Goal: Task Accomplishment & Management: Use online tool/utility

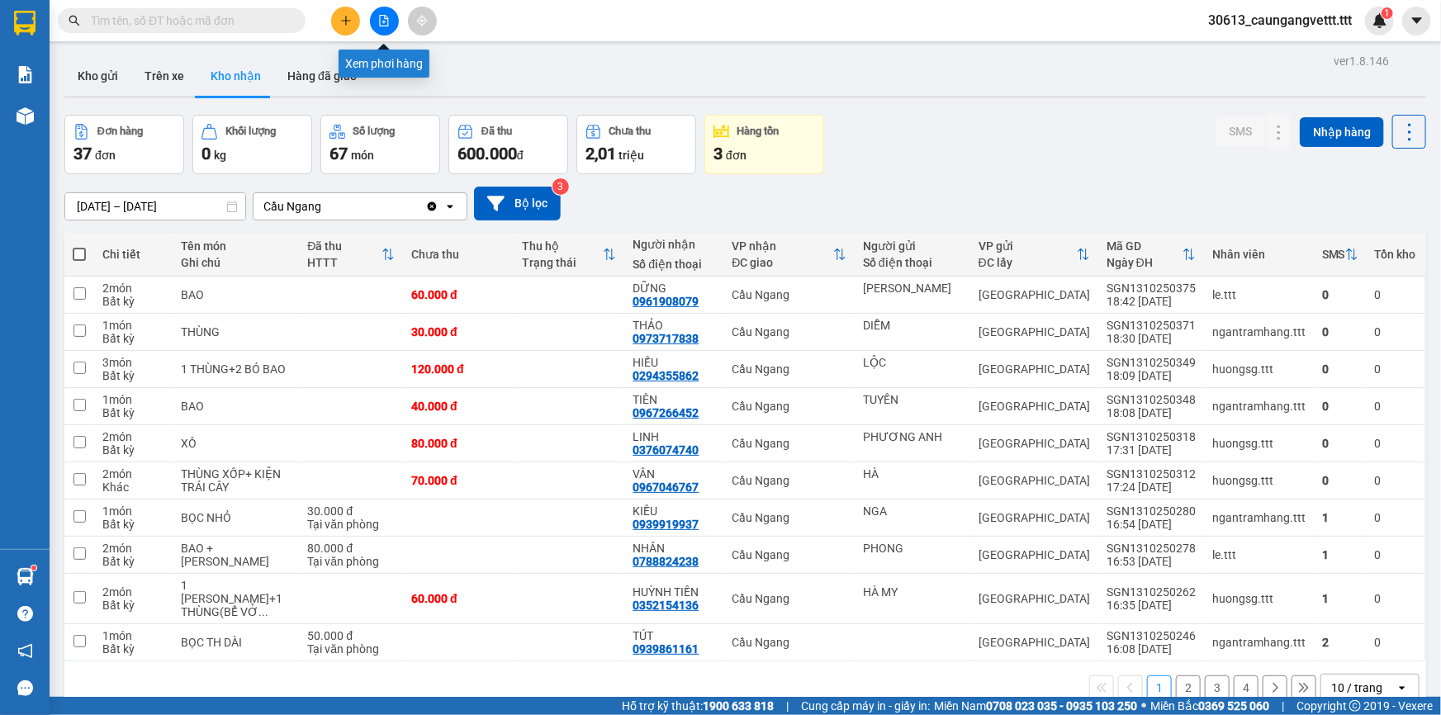
click at [377, 20] on button at bounding box center [384, 21] width 29 height 29
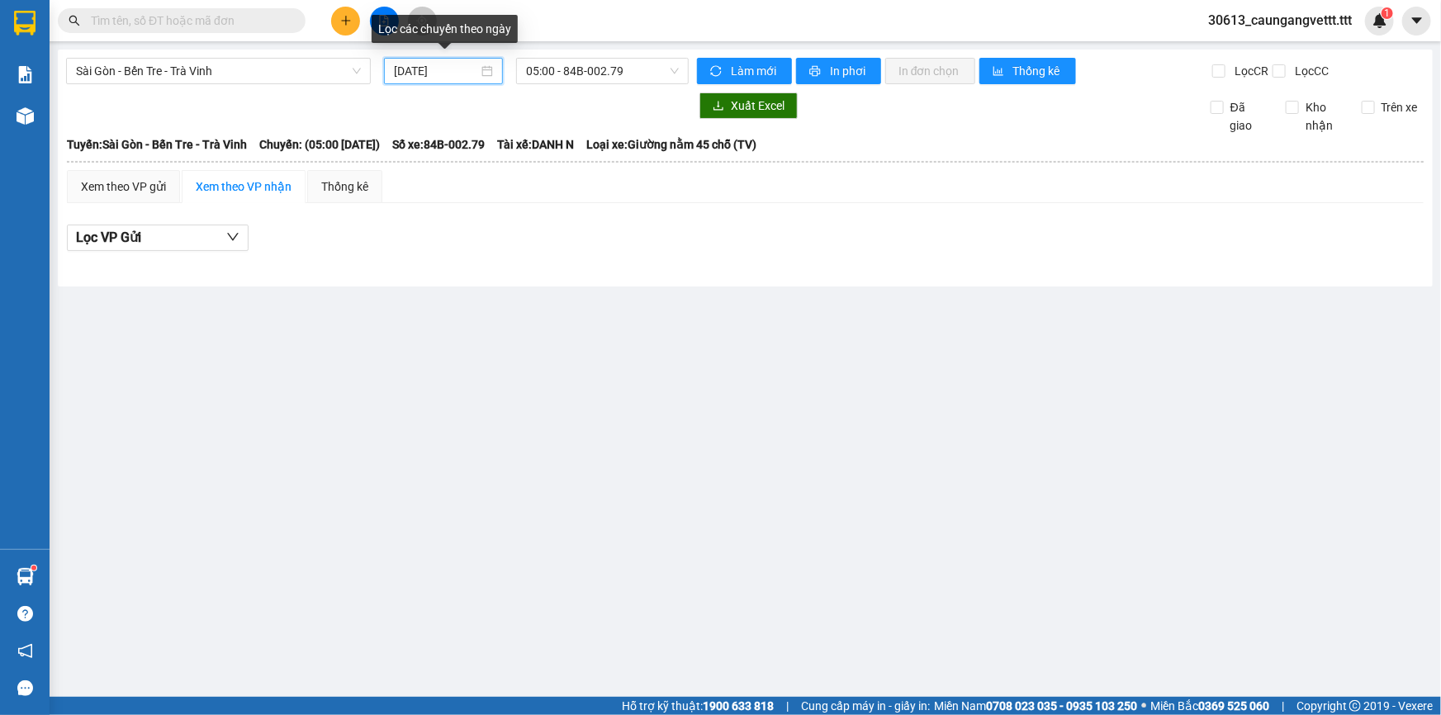
drag, startPoint x: 397, startPoint y: 68, endPoint x: 410, endPoint y: 73, distance: 14.1
click at [398, 69] on input "[DATE]" at bounding box center [436, 71] width 84 height 18
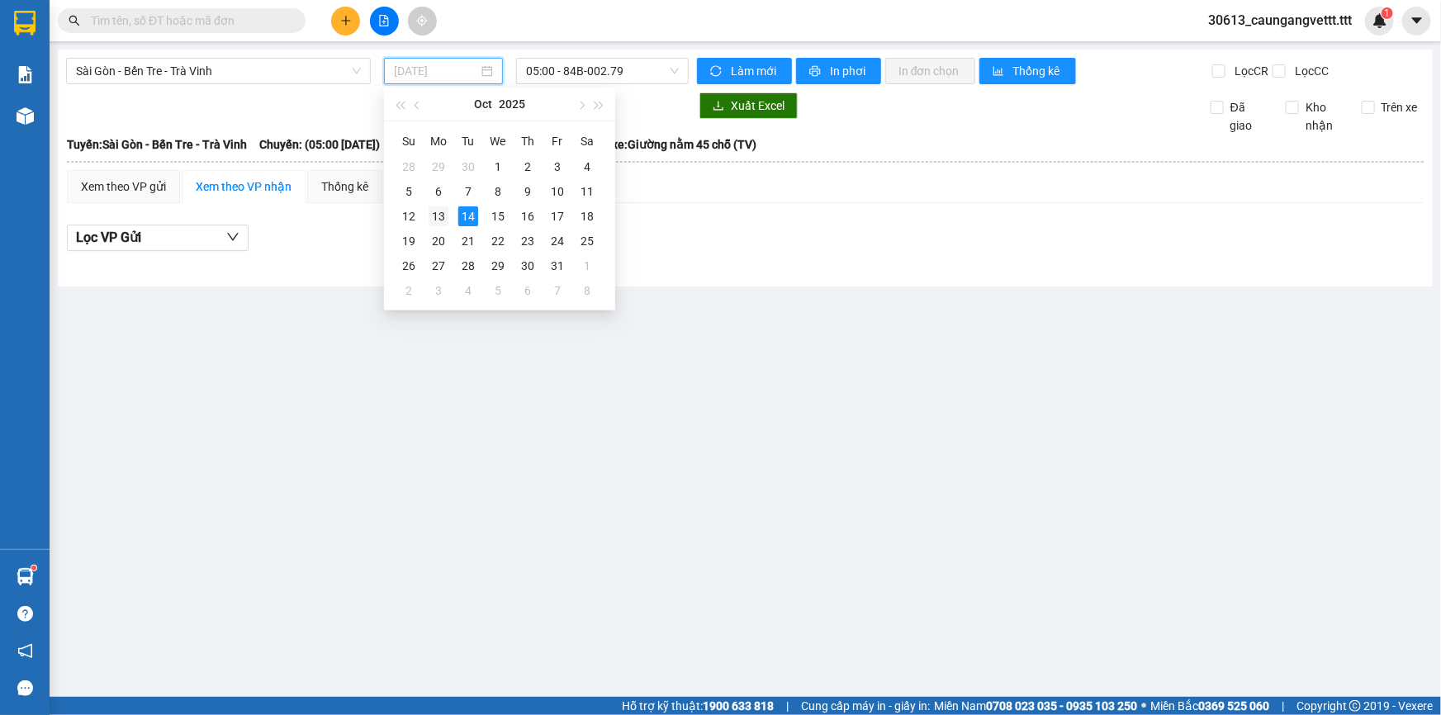
click at [438, 212] on div "13" at bounding box center [439, 216] width 20 height 20
type input "[DATE]"
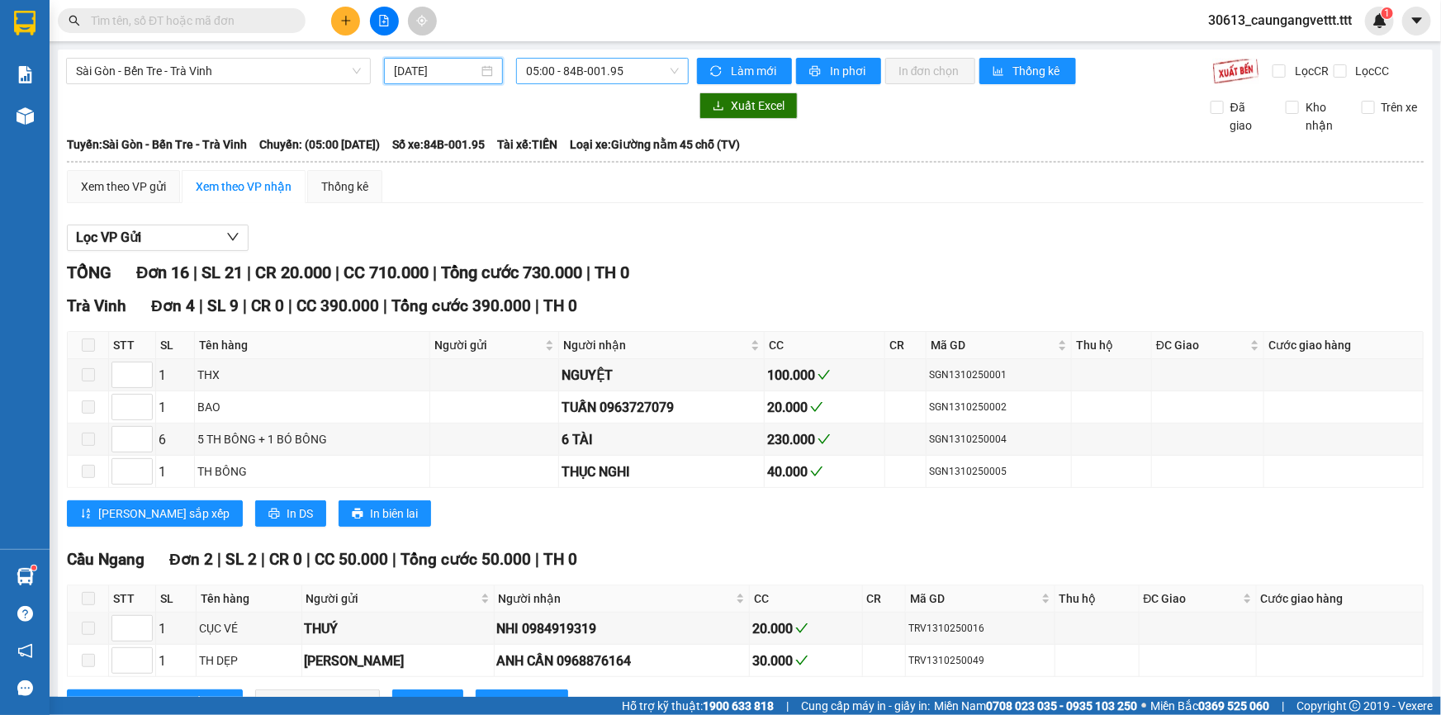
click at [556, 68] on span "05:00 - 84B-001.95" at bounding box center [602, 71] width 153 height 25
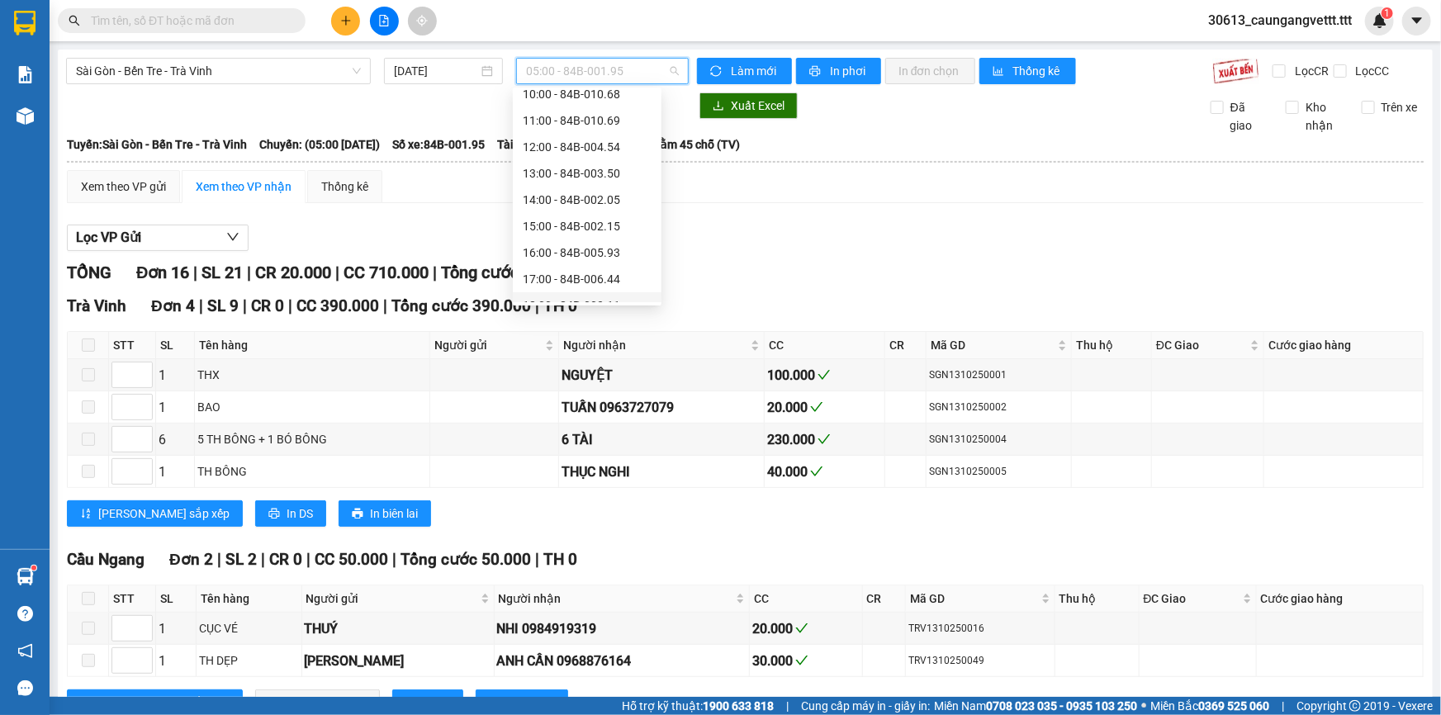
scroll to position [290, 0]
click at [576, 292] on div "22:00 - 84B-004.52" at bounding box center [587, 290] width 129 height 18
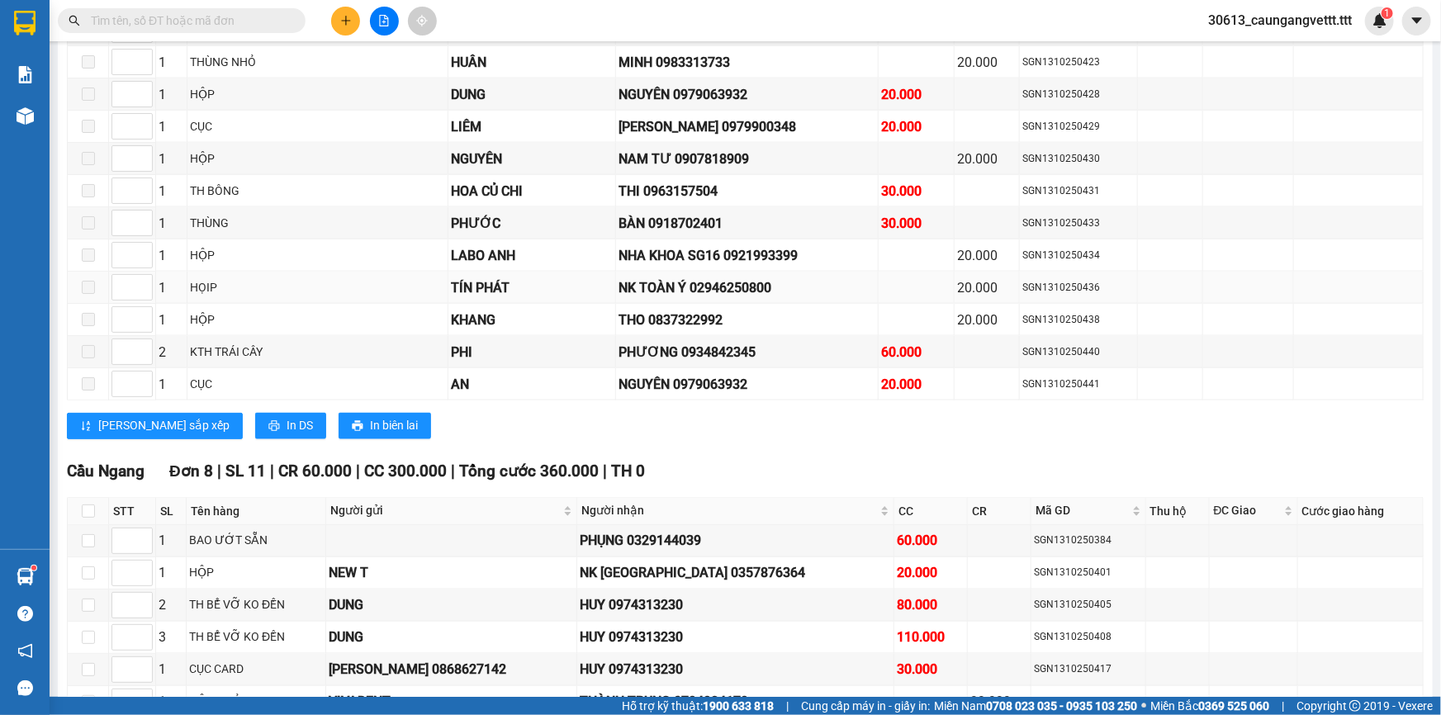
scroll to position [1501, 0]
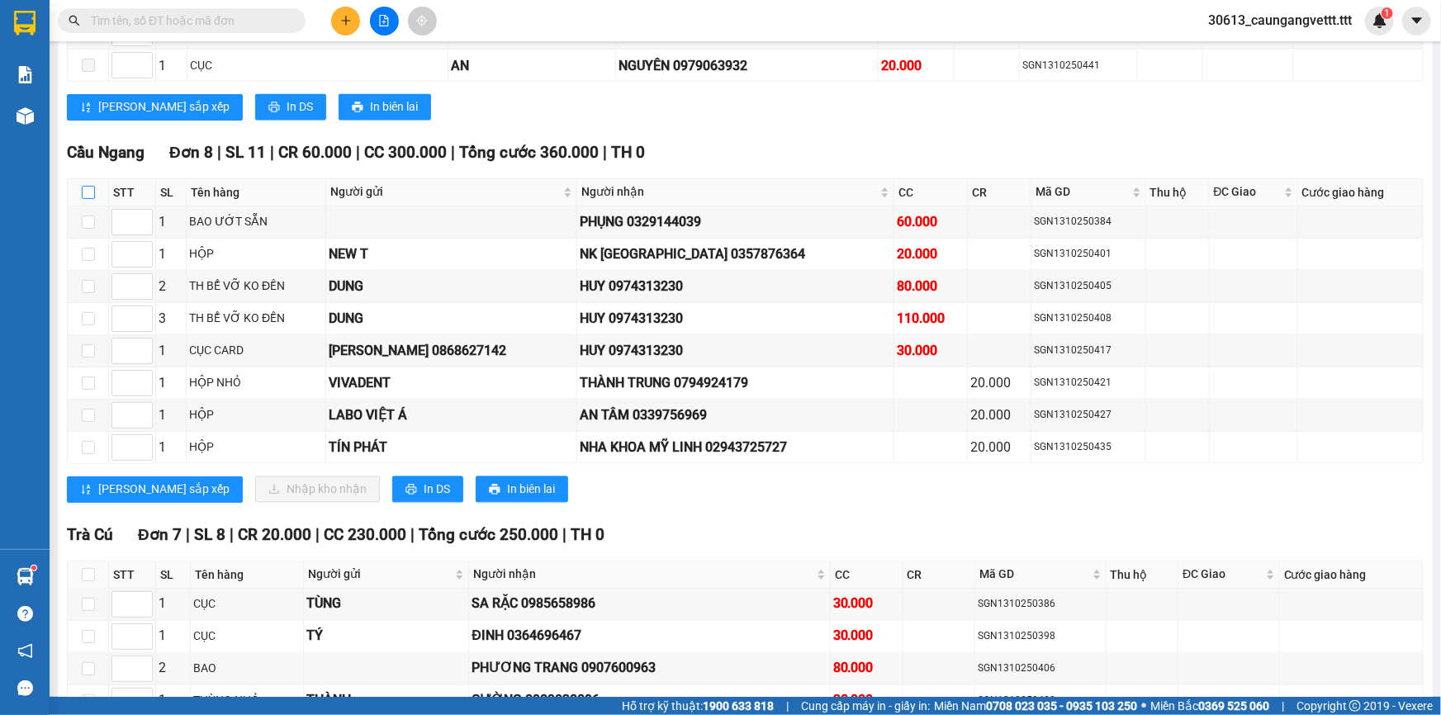
click at [88, 186] on input "checkbox" at bounding box center [88, 192] width 13 height 13
checkbox input "true"
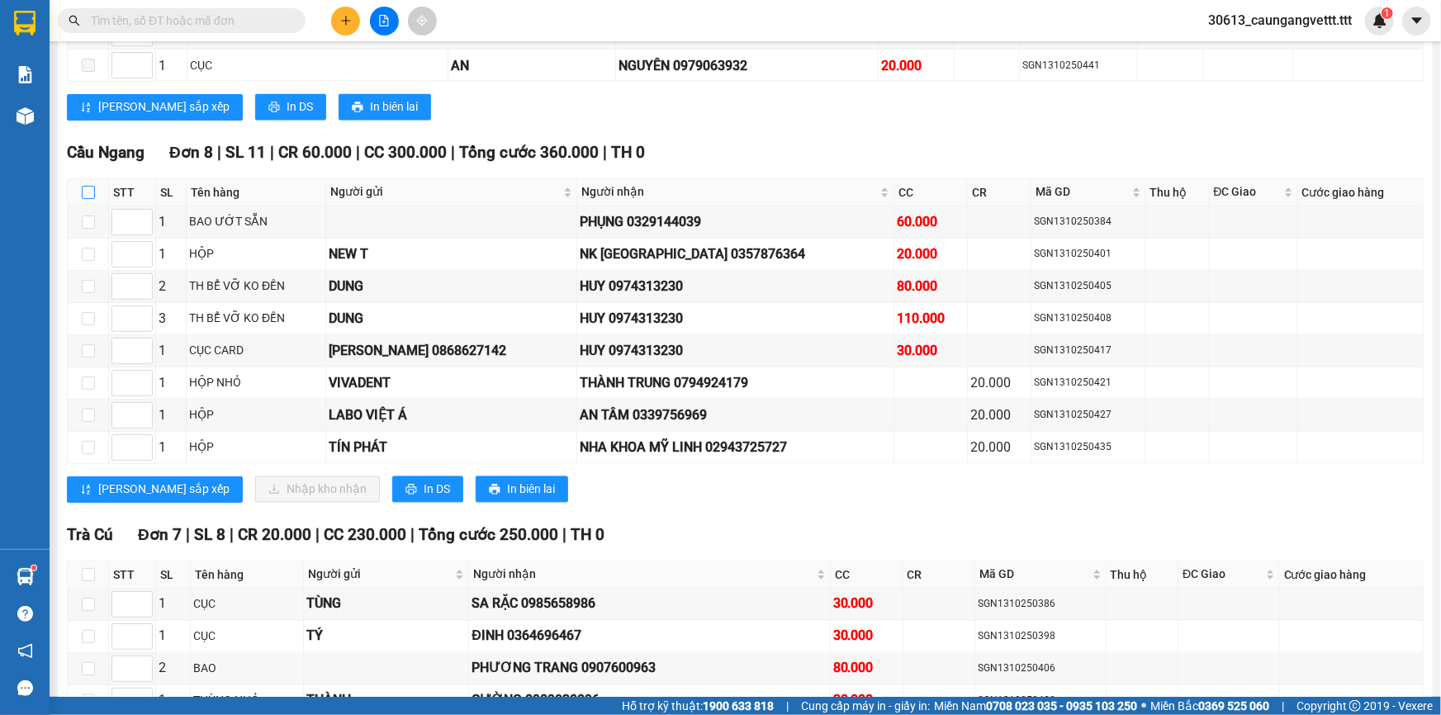
checkbox input "true"
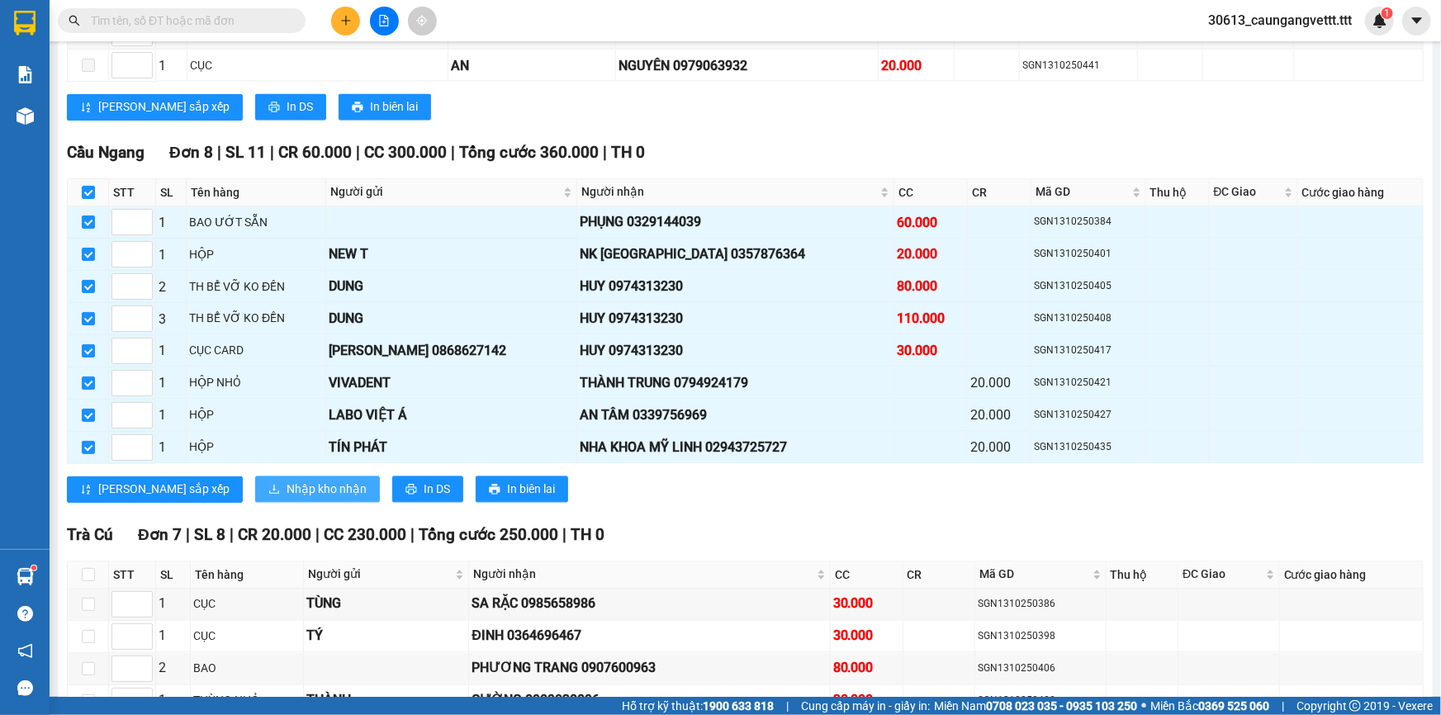
click at [287, 481] on span "Nhập kho nhận" at bounding box center [327, 490] width 80 height 18
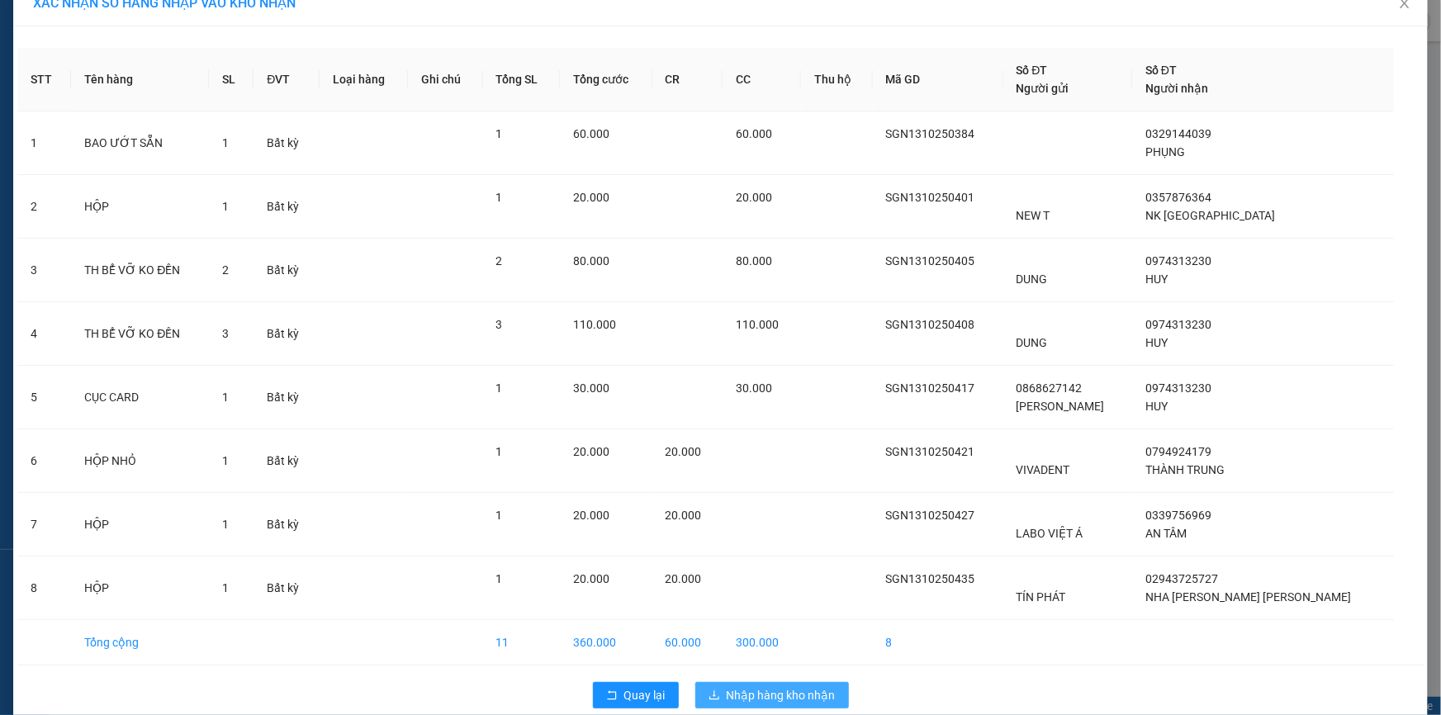
scroll to position [51, 0]
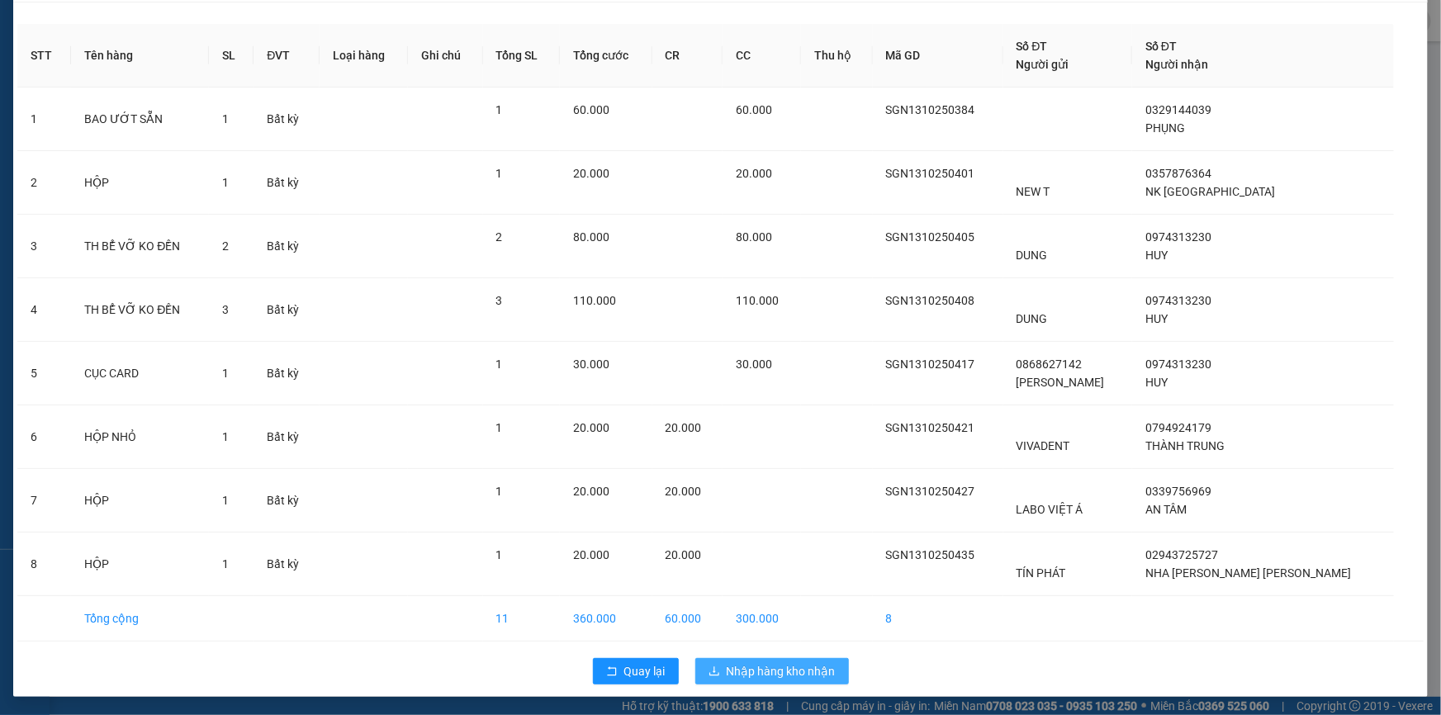
click at [772, 675] on span "Nhập hàng kho nhận" at bounding box center [781, 671] width 109 height 18
